Goal: Task Accomplishment & Management: Use online tool/utility

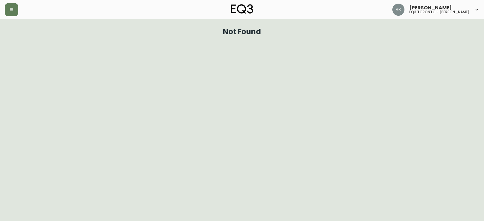
click at [10, 18] on div "[PERSON_NAME] eq3 toronto - [PERSON_NAME]" at bounding box center [242, 9] width 474 height 19
click at [11, 13] on button "button" at bounding box center [11, 9] width 13 height 13
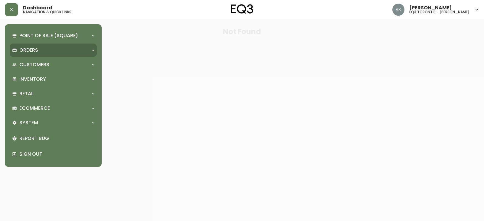
click at [35, 47] on p "Orders" at bounding box center [28, 50] width 19 height 7
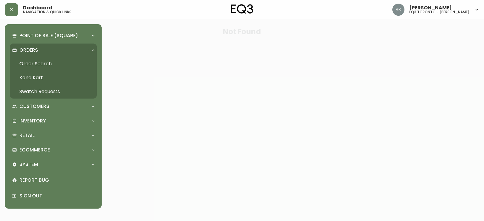
click at [54, 62] on link "Order Search" at bounding box center [53, 64] width 87 height 14
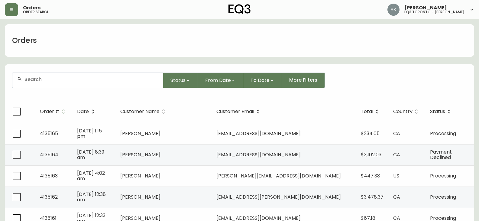
click at [87, 78] on input "text" at bounding box center [91, 79] width 134 height 6
type input "[PERSON_NAME]"
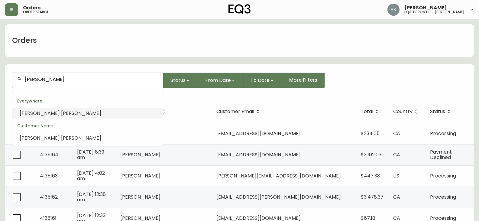
click at [83, 112] on li "[PERSON_NAME]" at bounding box center [87, 113] width 151 height 10
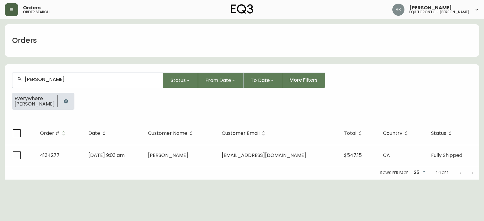
click at [12, 11] on icon "button" at bounding box center [11, 9] width 5 height 5
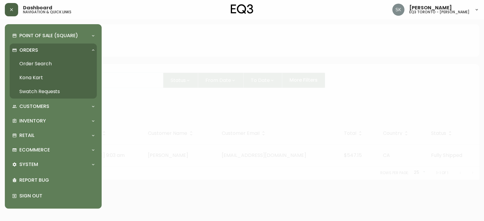
click at [37, 53] on p "Orders" at bounding box center [28, 50] width 19 height 7
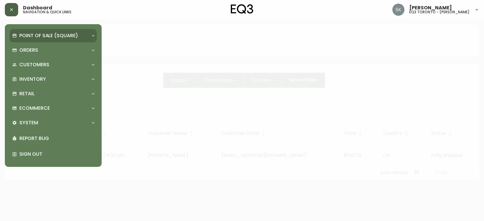
click at [38, 34] on p "Point of Sale (Square)" at bounding box center [48, 35] width 59 height 7
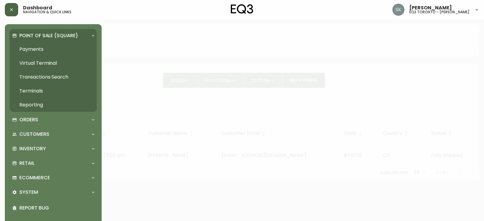
click at [46, 46] on link "Payments" at bounding box center [53, 49] width 87 height 14
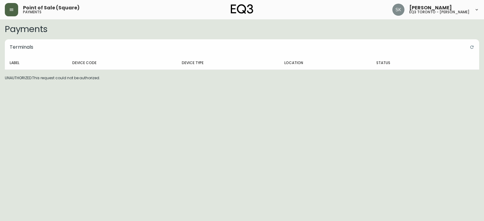
click at [24, 81] on html "Point of Sale (Square) payments [PERSON_NAME] eq3 toronto - [PERSON_NAME] Payme…" at bounding box center [242, 40] width 484 height 81
